Goal: Navigation & Orientation: Find specific page/section

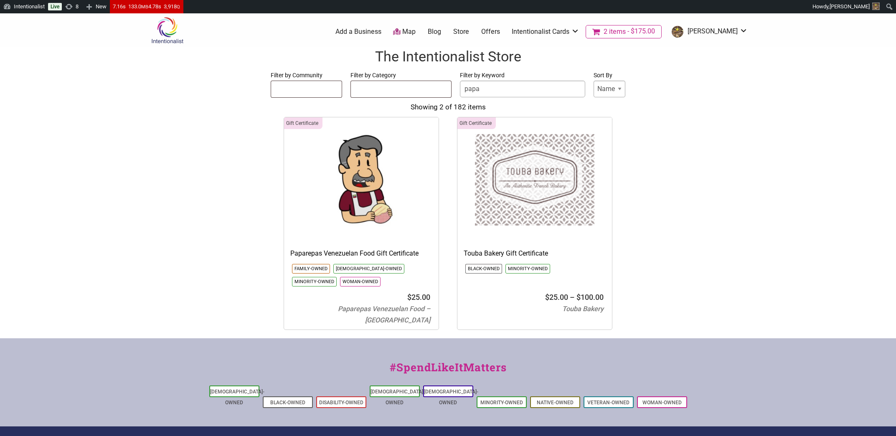
select select
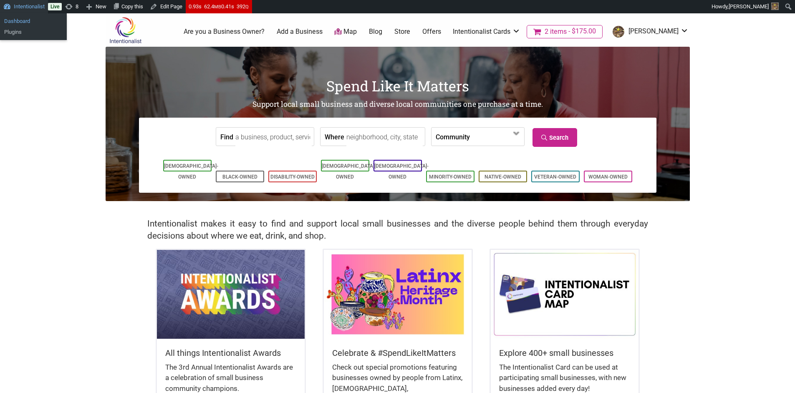
click at [22, 20] on link "Dashboard" at bounding box center [33, 21] width 67 height 11
